Goal: Task Accomplishment & Management: Manage account settings

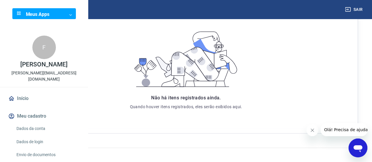
scroll to position [127, 0]
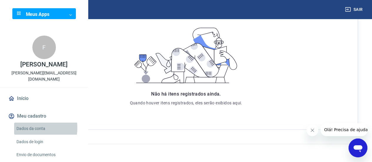
click at [26, 135] on link "Dados da conta" at bounding box center [47, 129] width 67 height 12
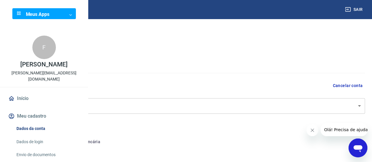
select select "SP"
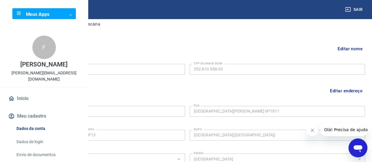
scroll to position [206, 0]
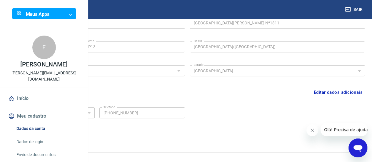
click at [24, 105] on link "Início" at bounding box center [44, 98] width 74 height 13
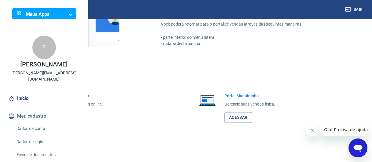
scroll to position [428, 0]
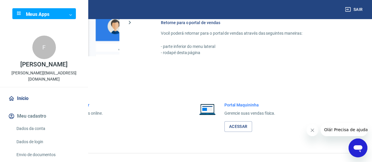
scroll to position [369, 0]
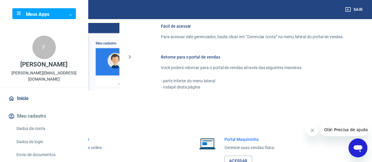
click at [37, 123] on button "Meu cadastro" at bounding box center [44, 116] width 74 height 13
click at [23, 105] on link "Início" at bounding box center [44, 98] width 74 height 13
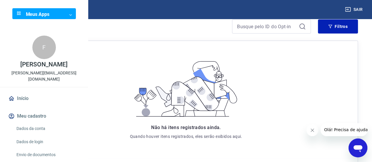
scroll to position [88, 0]
click at [42, 135] on link "Dados da conta" at bounding box center [47, 129] width 67 height 12
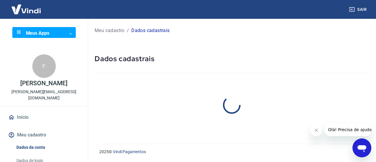
select select "SP"
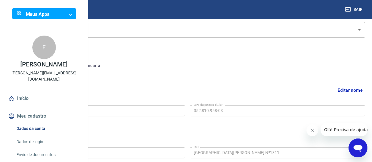
scroll to position [67, 0]
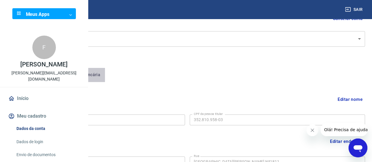
click at [105, 76] on button "Conta bancária" at bounding box center [80, 75] width 49 height 14
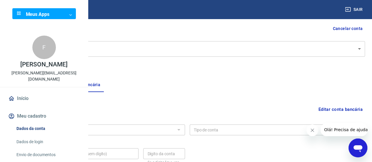
scroll to position [0, 0]
